Goal: Transaction & Acquisition: Purchase product/service

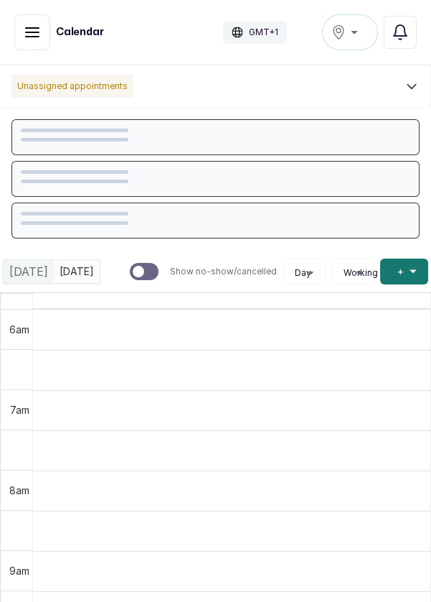
scroll to position [483, 0]
click at [28, 28] on icon "button" at bounding box center [32, 32] width 17 height 17
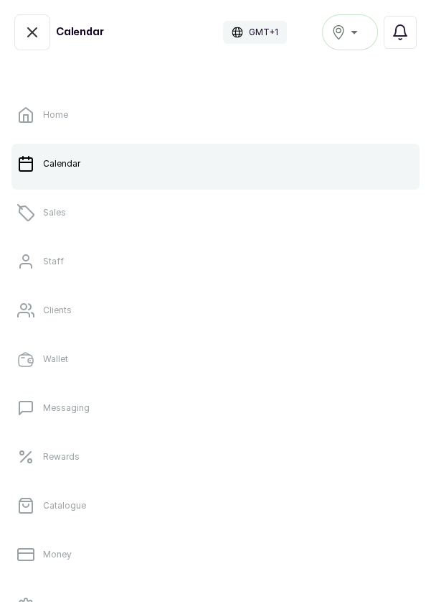
click at [88, 210] on link "Sales" at bounding box center [215, 212] width 408 height 40
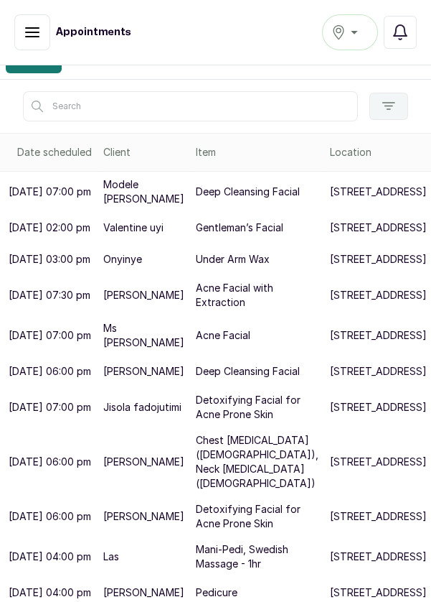
scroll to position [192, 0]
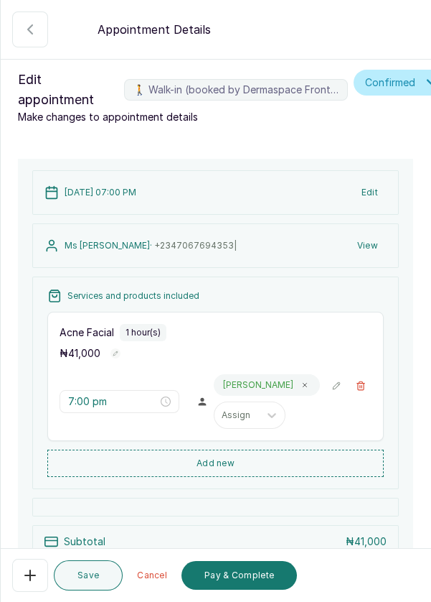
scroll to position [167, 0]
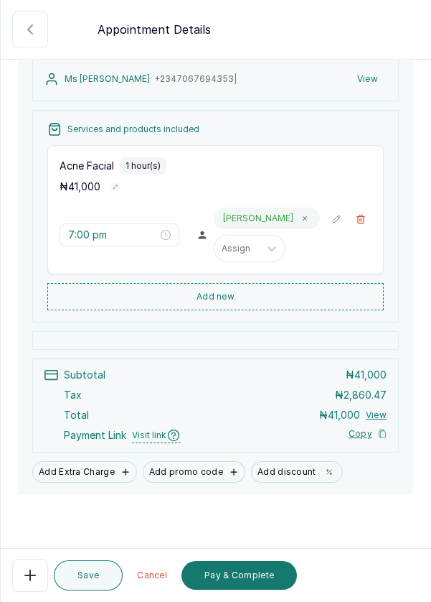
click at [260, 576] on button "Pay & Complete" at bounding box center [240, 575] width 116 height 29
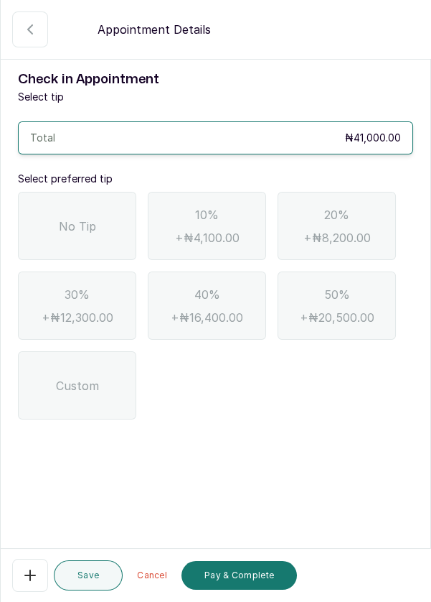
scroll to position [0, 0]
click at [100, 236] on div "No Tip" at bounding box center [77, 226] width 118 height 68
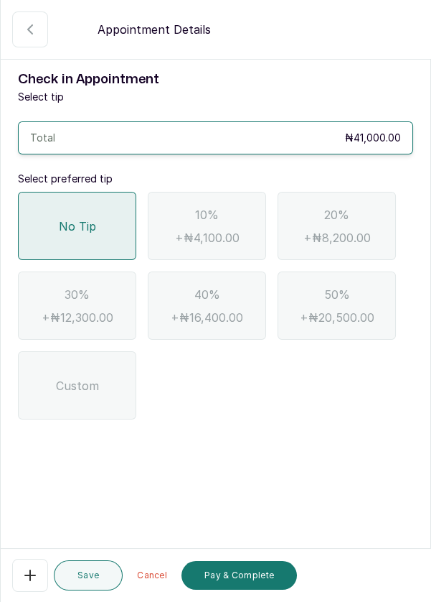
click at [256, 574] on button "Pay & Complete" at bounding box center [240, 575] width 116 height 29
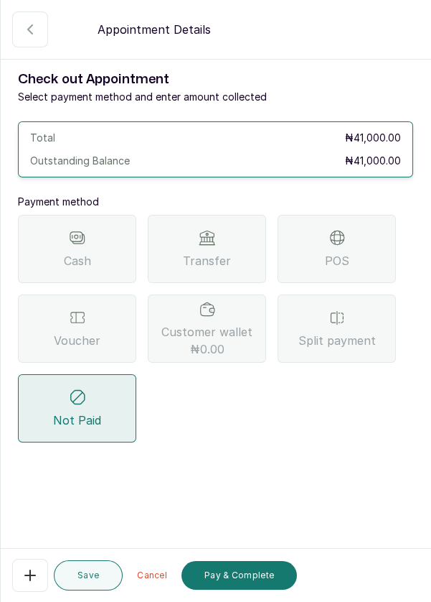
click at [211, 246] on div "Transfer" at bounding box center [207, 249] width 118 height 68
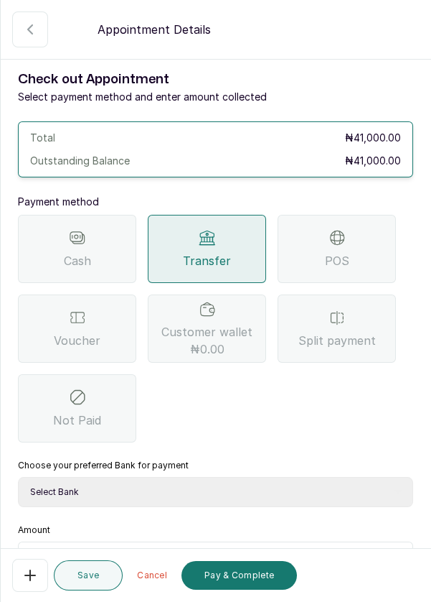
click at [284, 494] on select "Select Bank DERMASPACE ESTHETIC & WELLNESS CENT Sterling Bank DERMASPACEEST/DER…" at bounding box center [216, 492] width 396 height 30
select select "818ea5c0-5b47-4751-8f35-6fc14409c533"
click at [18, 477] on select "Select Bank DERMASPACE ESTHETIC & WELLNESS CENT Sterling Bank DERMASPACEEST/DER…" at bounding box center [216, 492] width 396 height 30
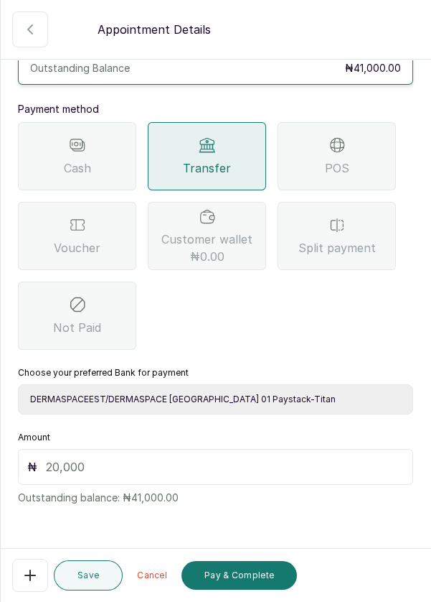
scroll to position [95, 0]
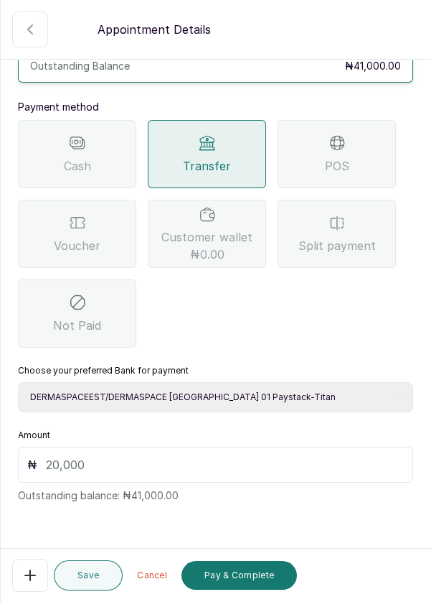
click at [119, 462] on input "text" at bounding box center [225, 464] width 358 height 17
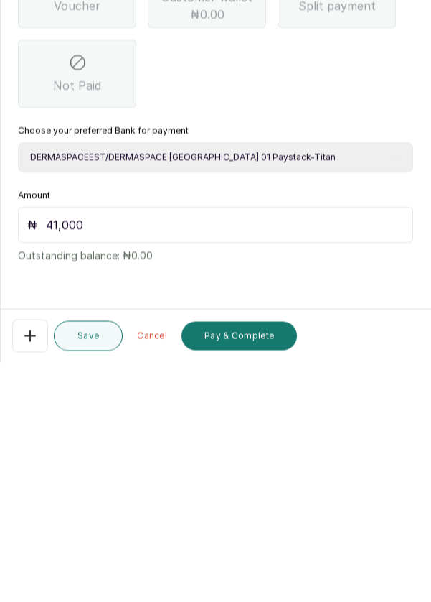
scroll to position [69, 0]
type input "41,000"
click at [262, 578] on button "Pay & Complete" at bounding box center [240, 575] width 116 height 29
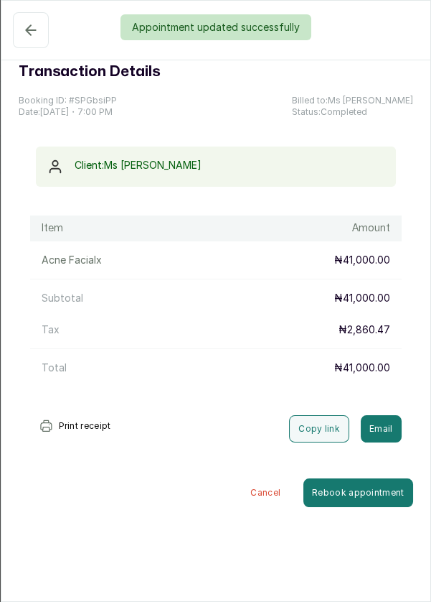
click at [33, 18] on div "Appointment updated successfully" at bounding box center [215, 27] width 431 height 26
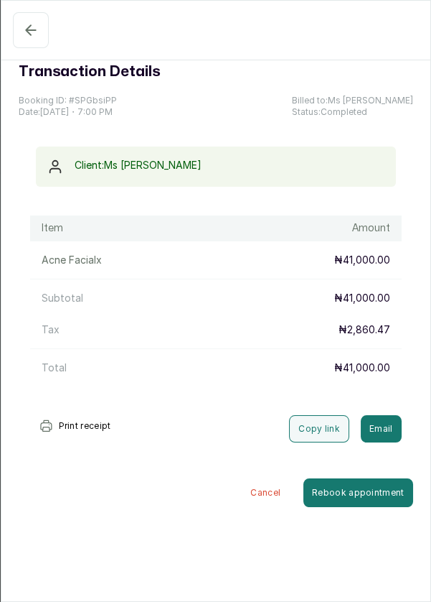
click at [27, 38] on icon "button" at bounding box center [30, 30] width 17 height 17
